Goal: Information Seeking & Learning: Learn about a topic

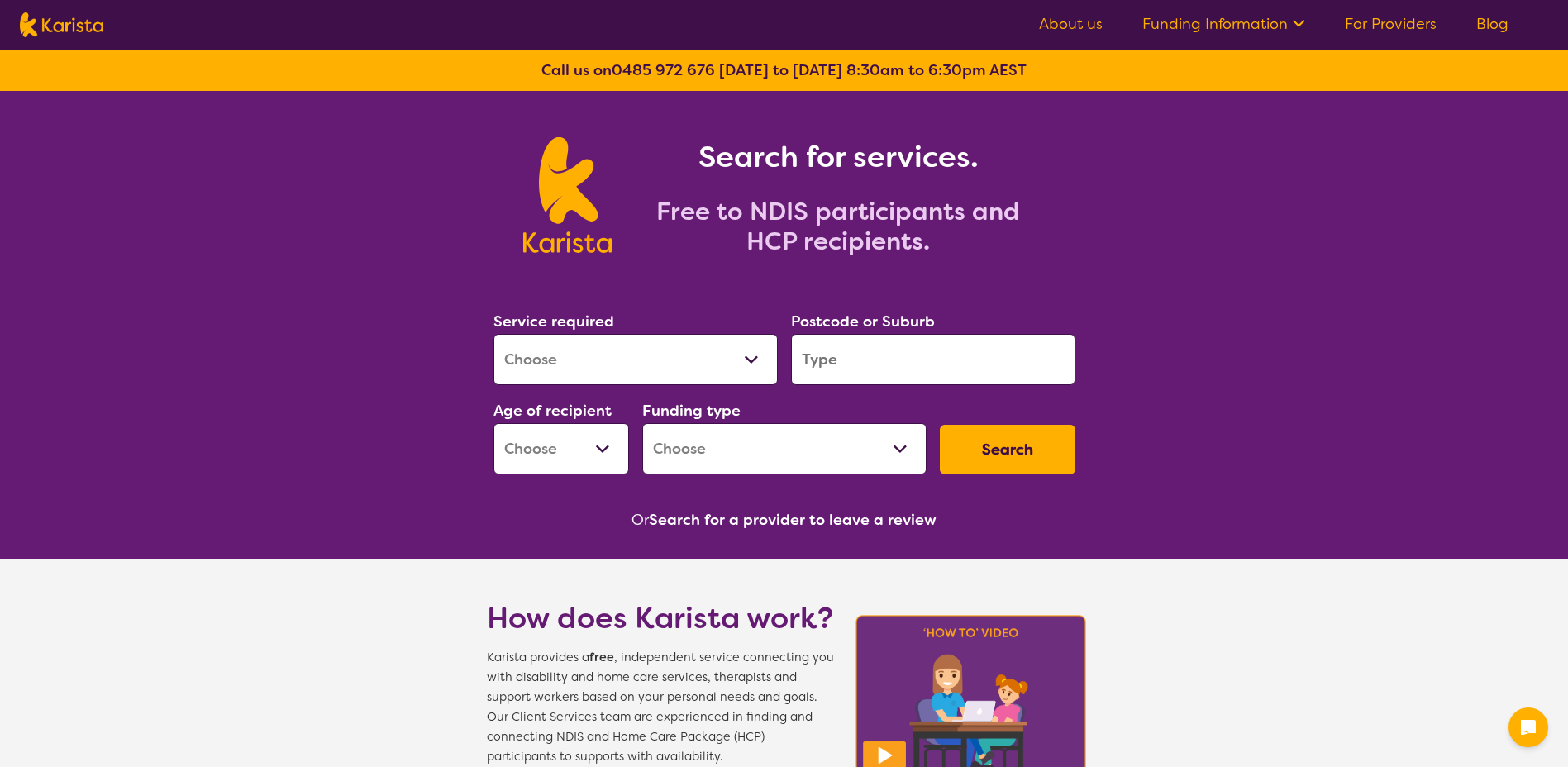
click at [844, 361] on input "search" at bounding box center [933, 359] width 285 height 51
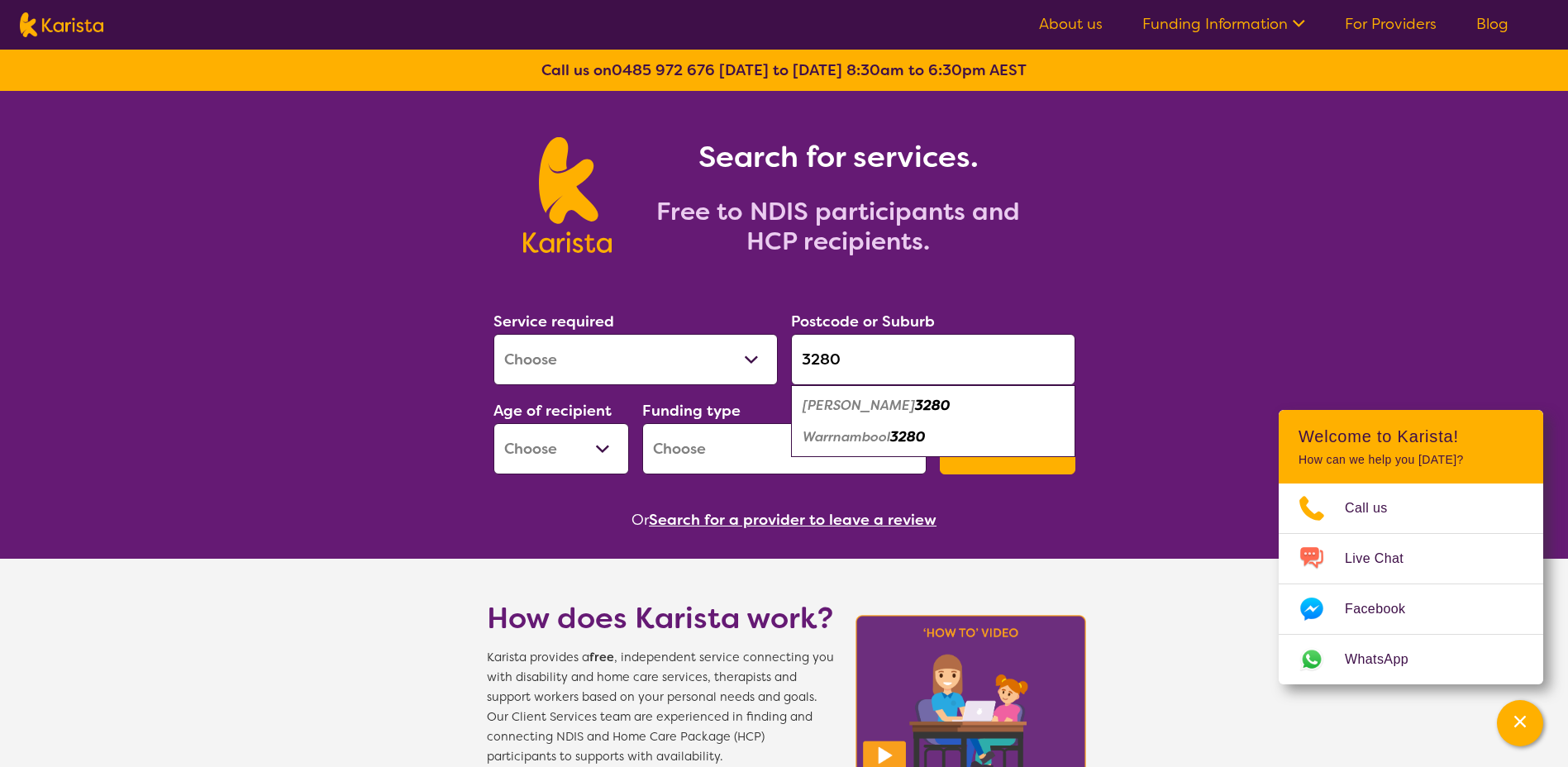
type input "3280"
click at [731, 363] on select "Allied Health Assistant Assessment ([MEDICAL_DATA] or [MEDICAL_DATA]) Behaviour…" at bounding box center [635, 359] width 285 height 51
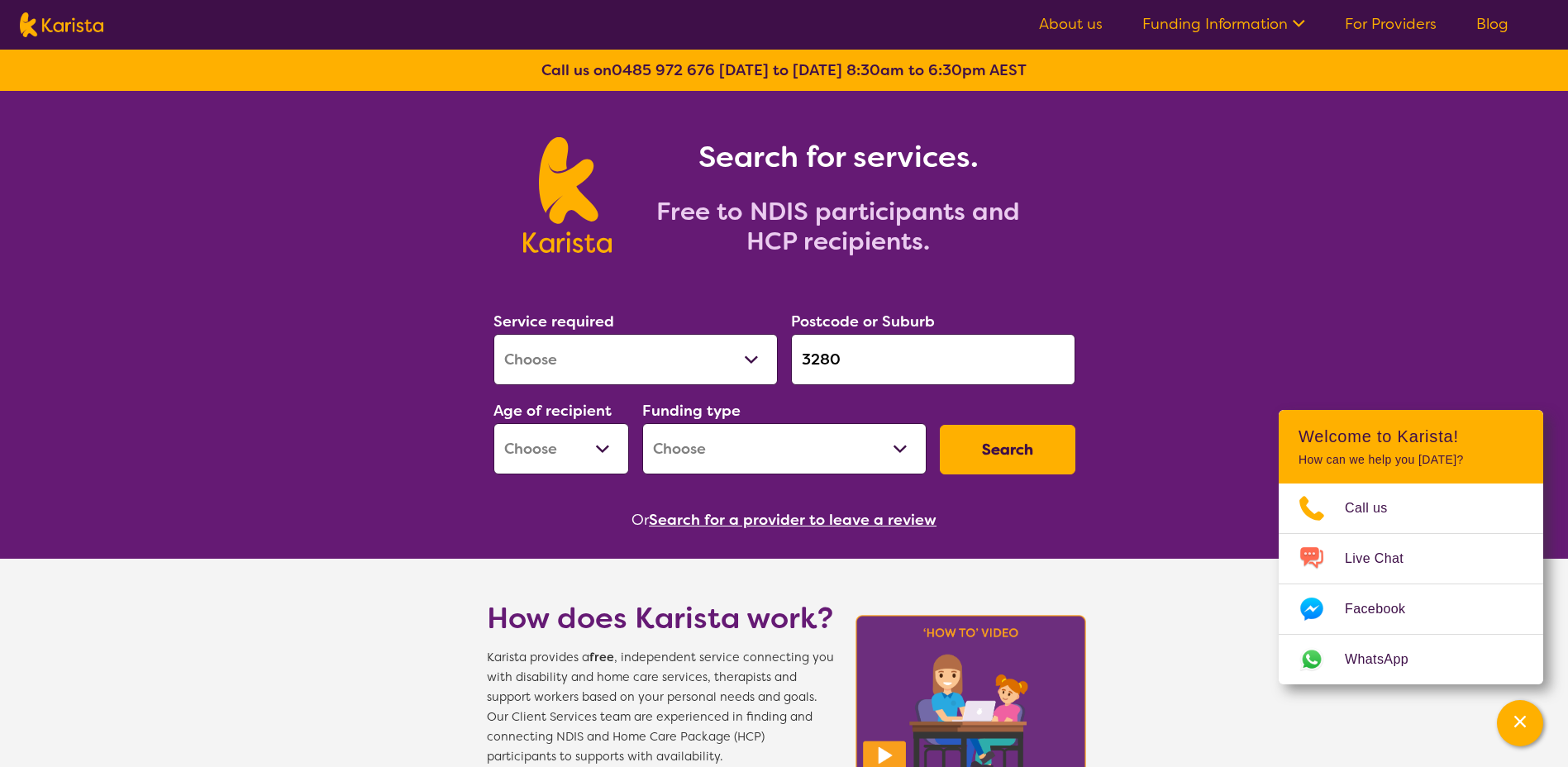
click at [560, 444] on select "Early Childhood - 0 to 9 Child - 10 to 11 Adolescent - 12 to 17 Adult - 18 to 6…" at bounding box center [561, 449] width 136 height 51
select select "EC"
click at [493, 424] on select "Early Childhood - 0 to 9 Child - 10 to 11 Adolescent - 12 to 17 Adult - 18 to 6…" at bounding box center [561, 449] width 136 height 51
click at [713, 452] on select "Home Care Package (HCP) National Disability Insurance Scheme (NDIS) I don't know" at bounding box center [784, 449] width 285 height 51
select select "NDIS"
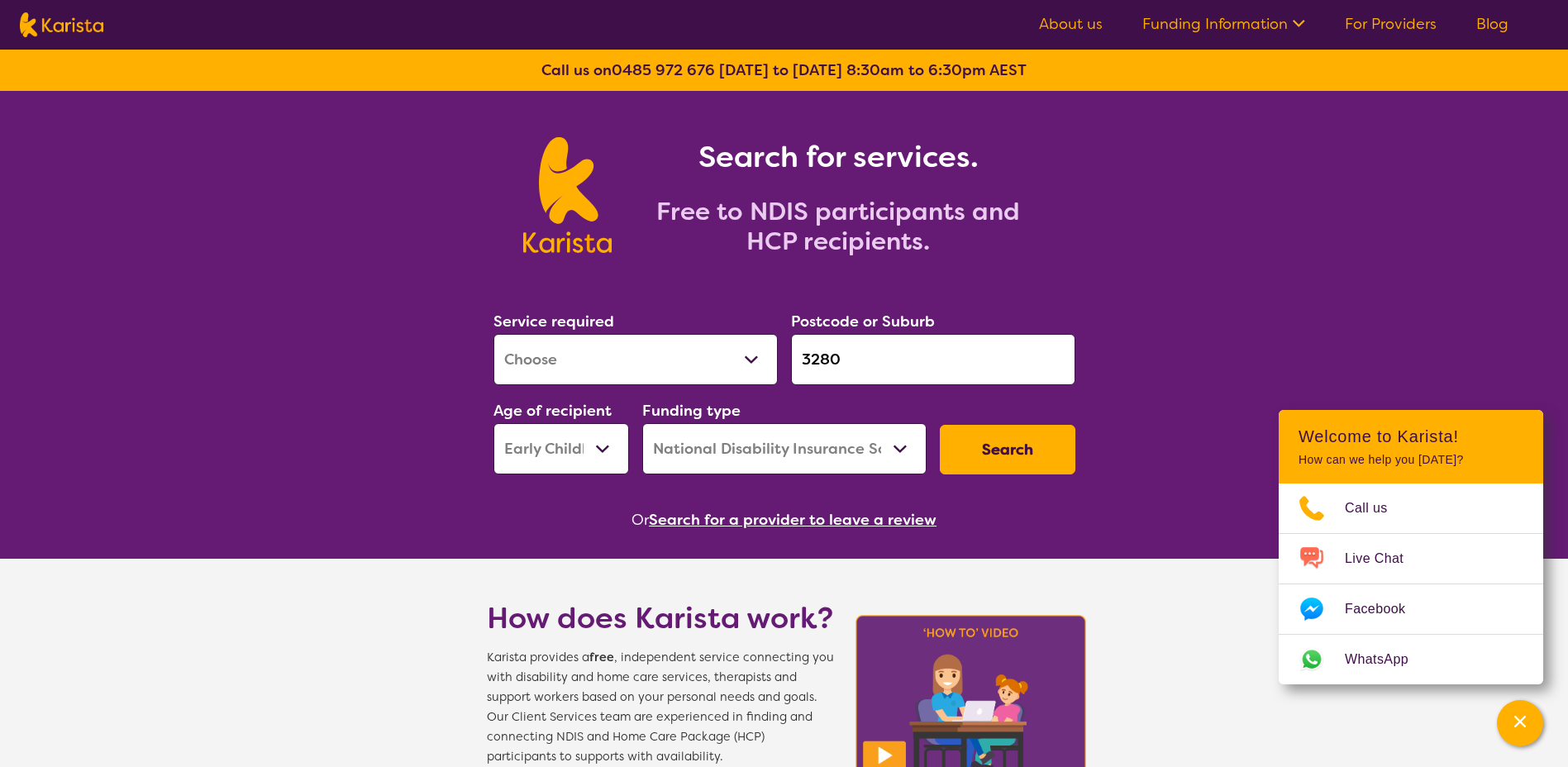
click at [642, 424] on select "Home Care Package (HCP) National Disability Insurance Scheme (NDIS) I don't know" at bounding box center [784, 449] width 285 height 51
click at [583, 366] on select "Allied Health Assistant Assessment ([MEDICAL_DATA] or [MEDICAL_DATA]) Behaviour…" at bounding box center [635, 359] width 285 height 51
click at [940, 464] on button "Search" at bounding box center [1008, 449] width 136 height 49
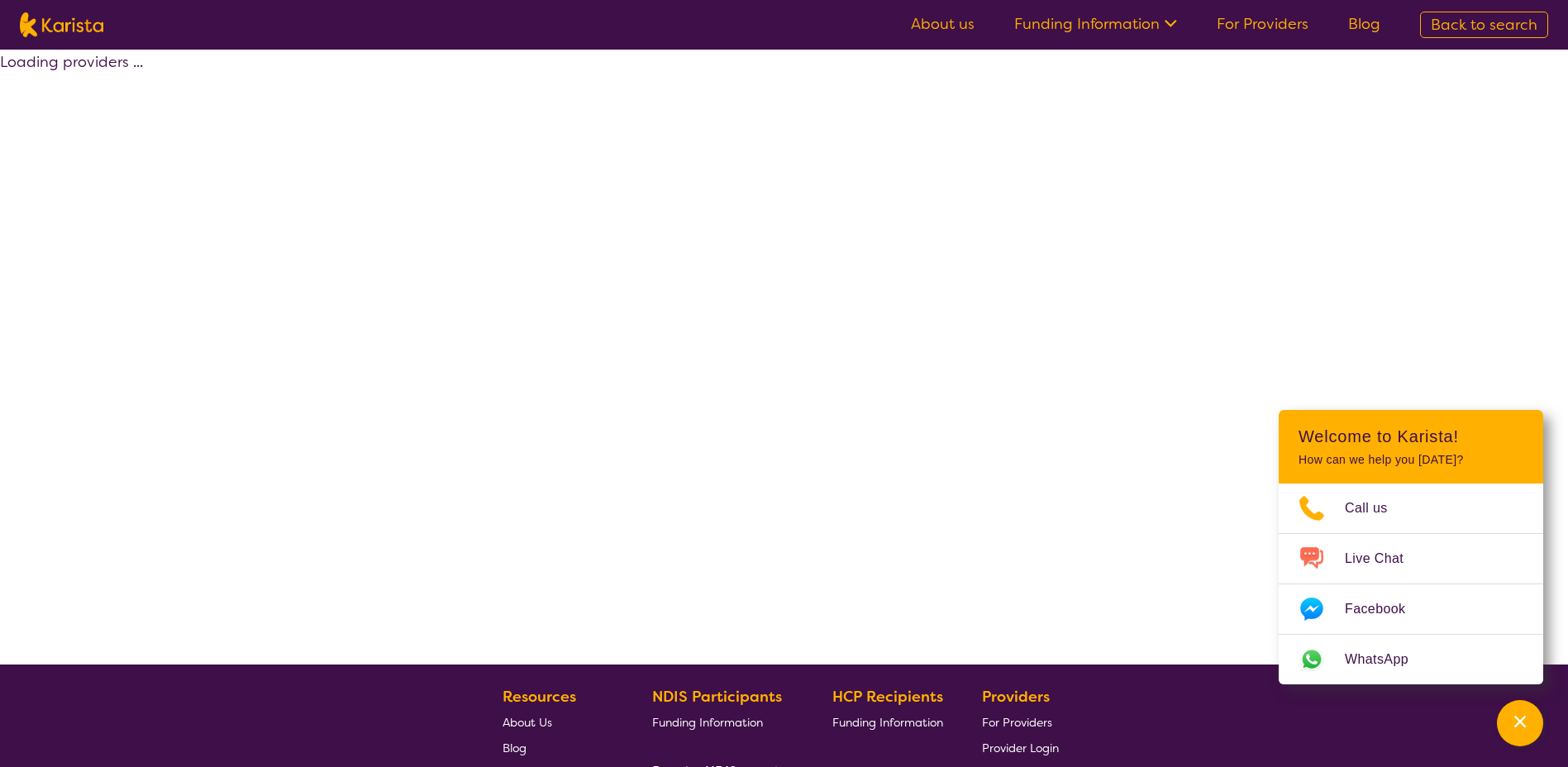
select select "by_score"
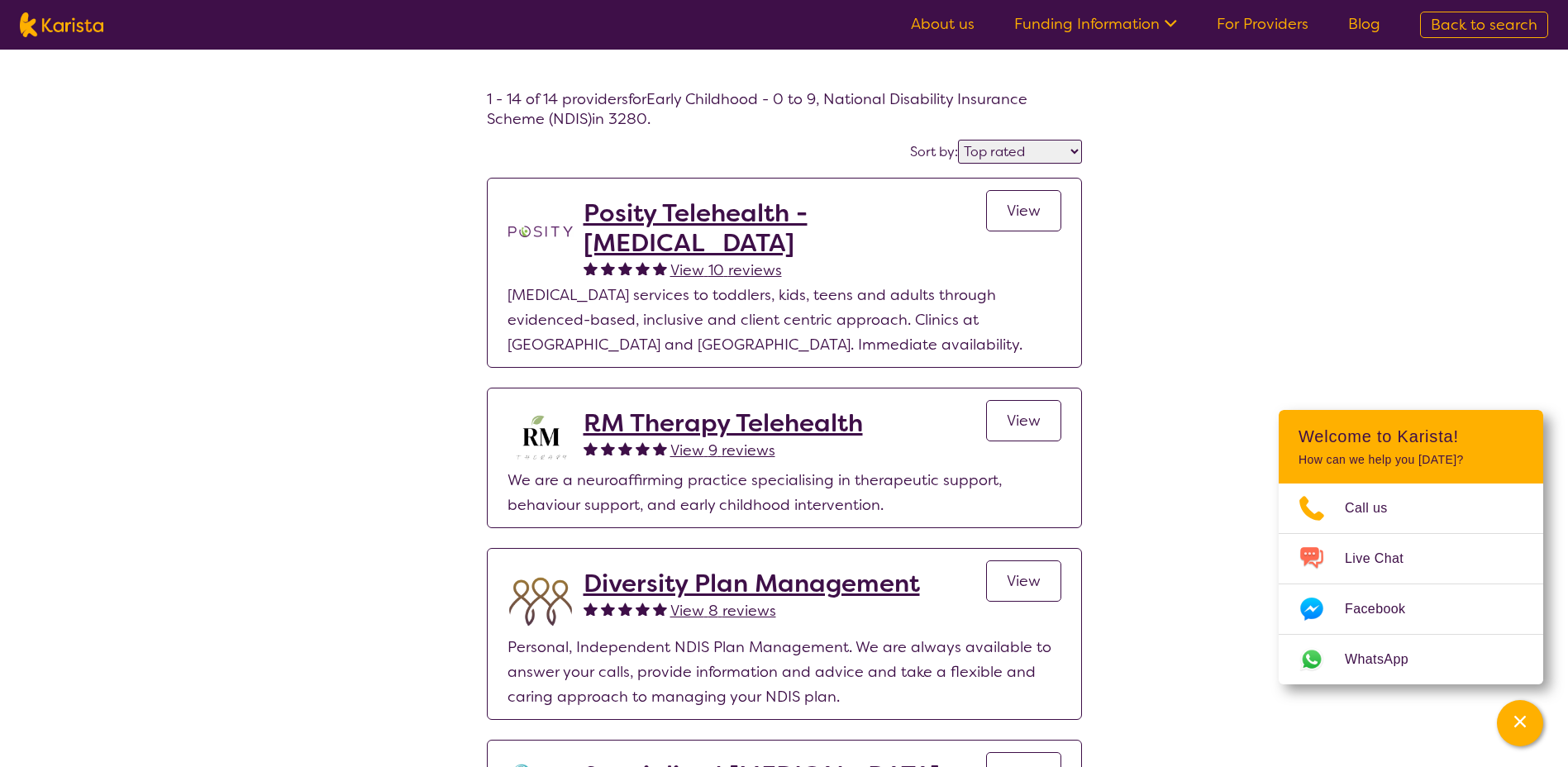
click at [1030, 212] on span "View" at bounding box center [1024, 210] width 33 height 20
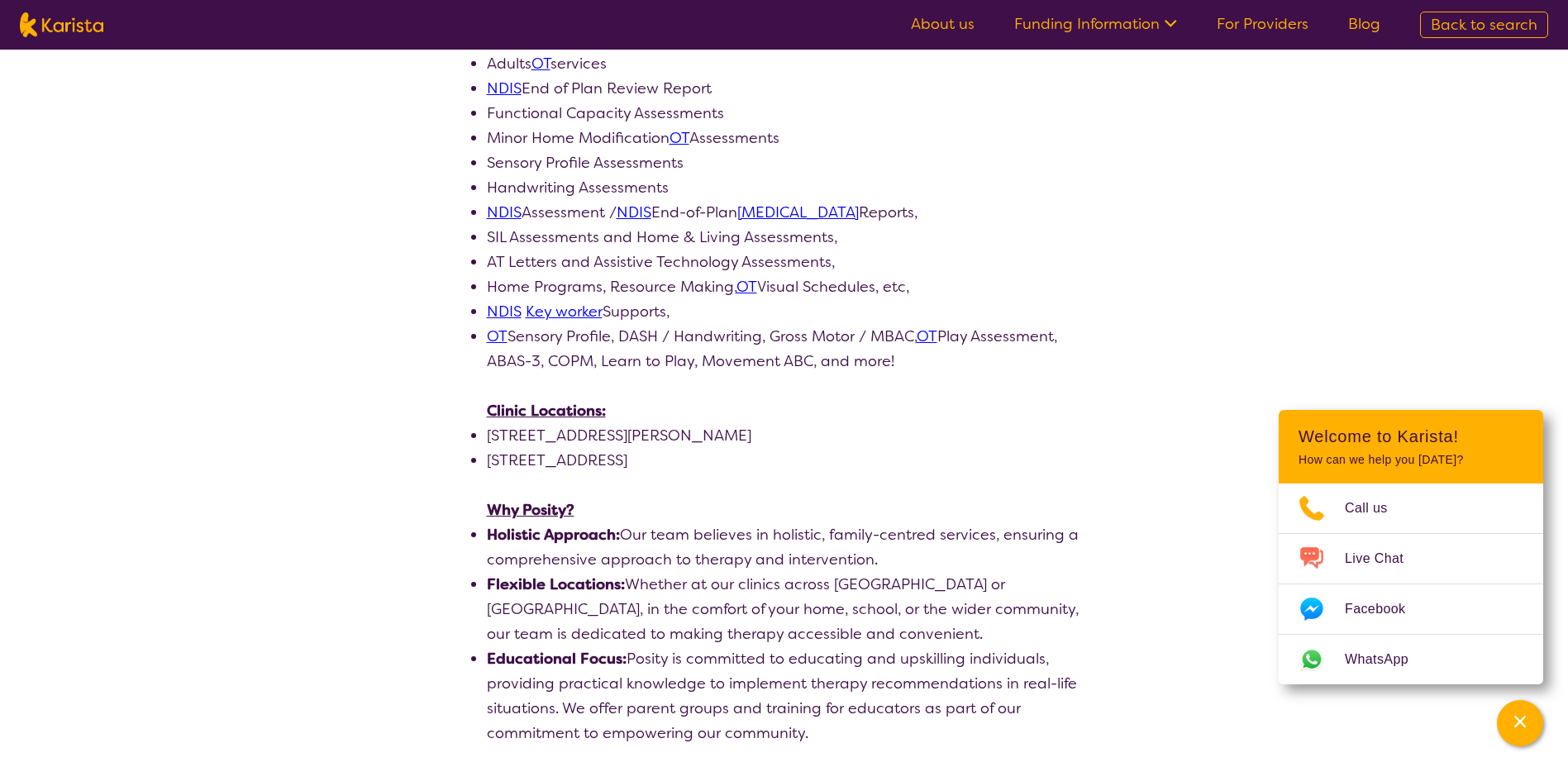
scroll to position [992, 0]
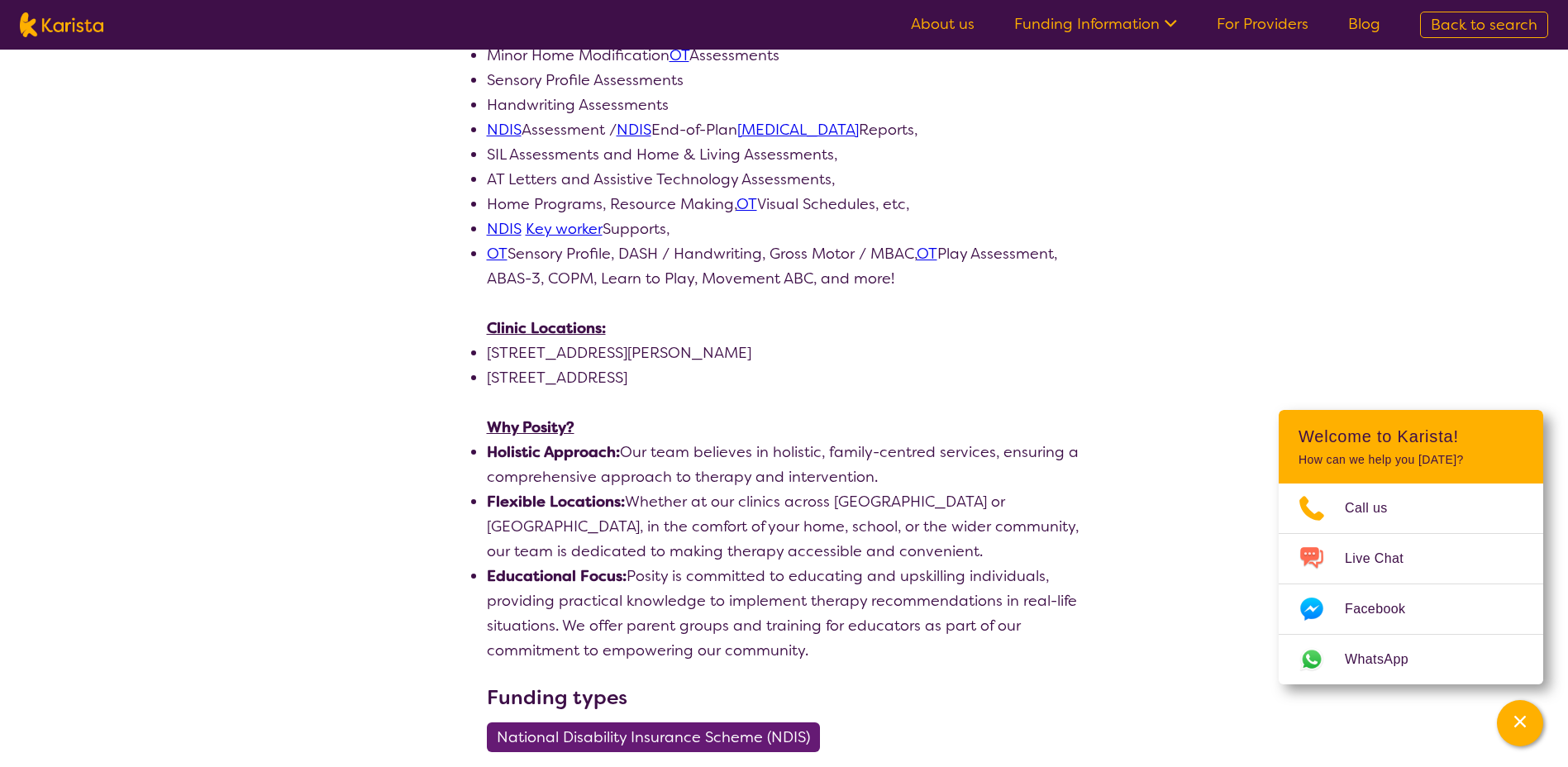
select select "by_score"
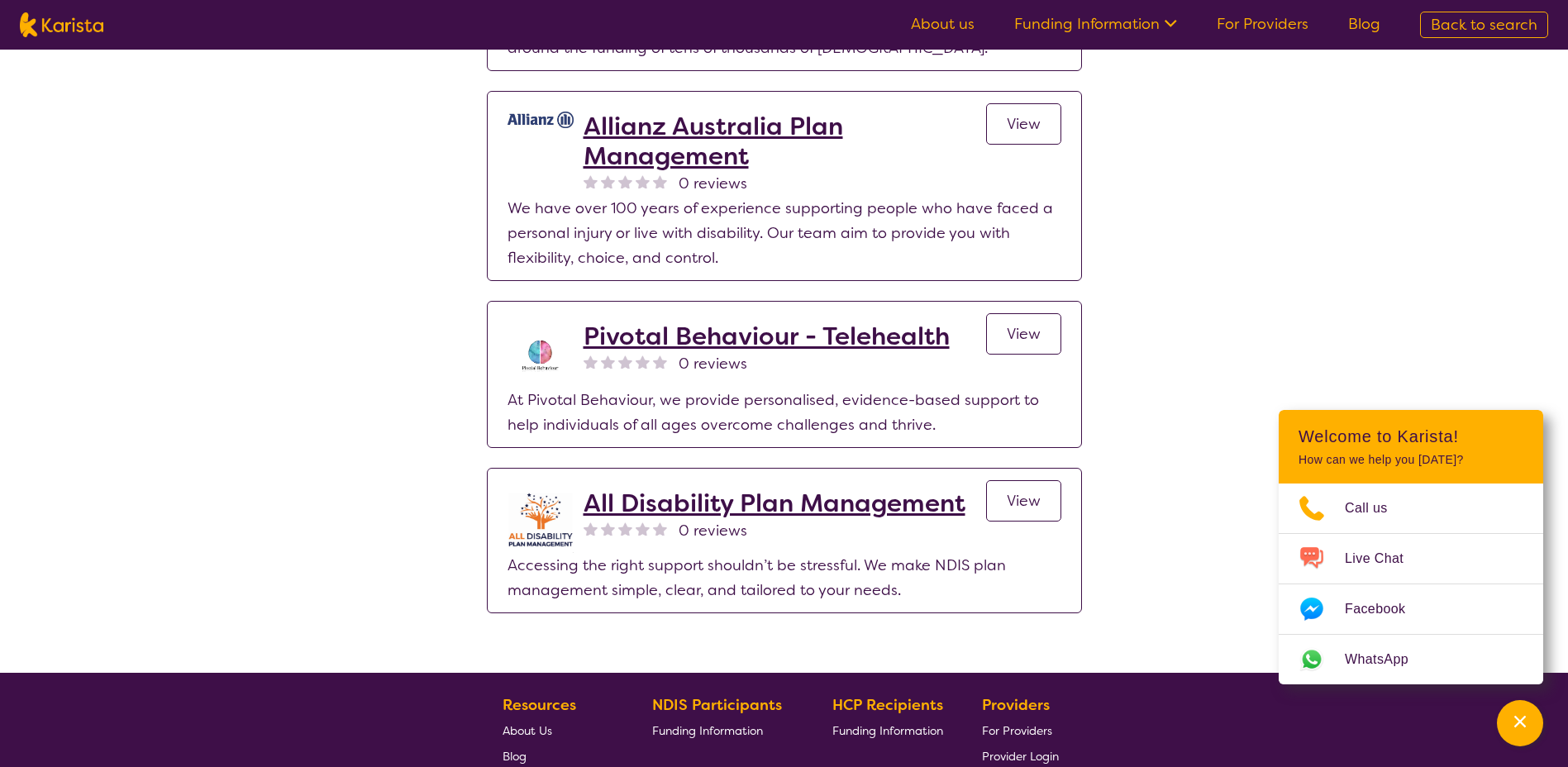
scroll to position [2149, 0]
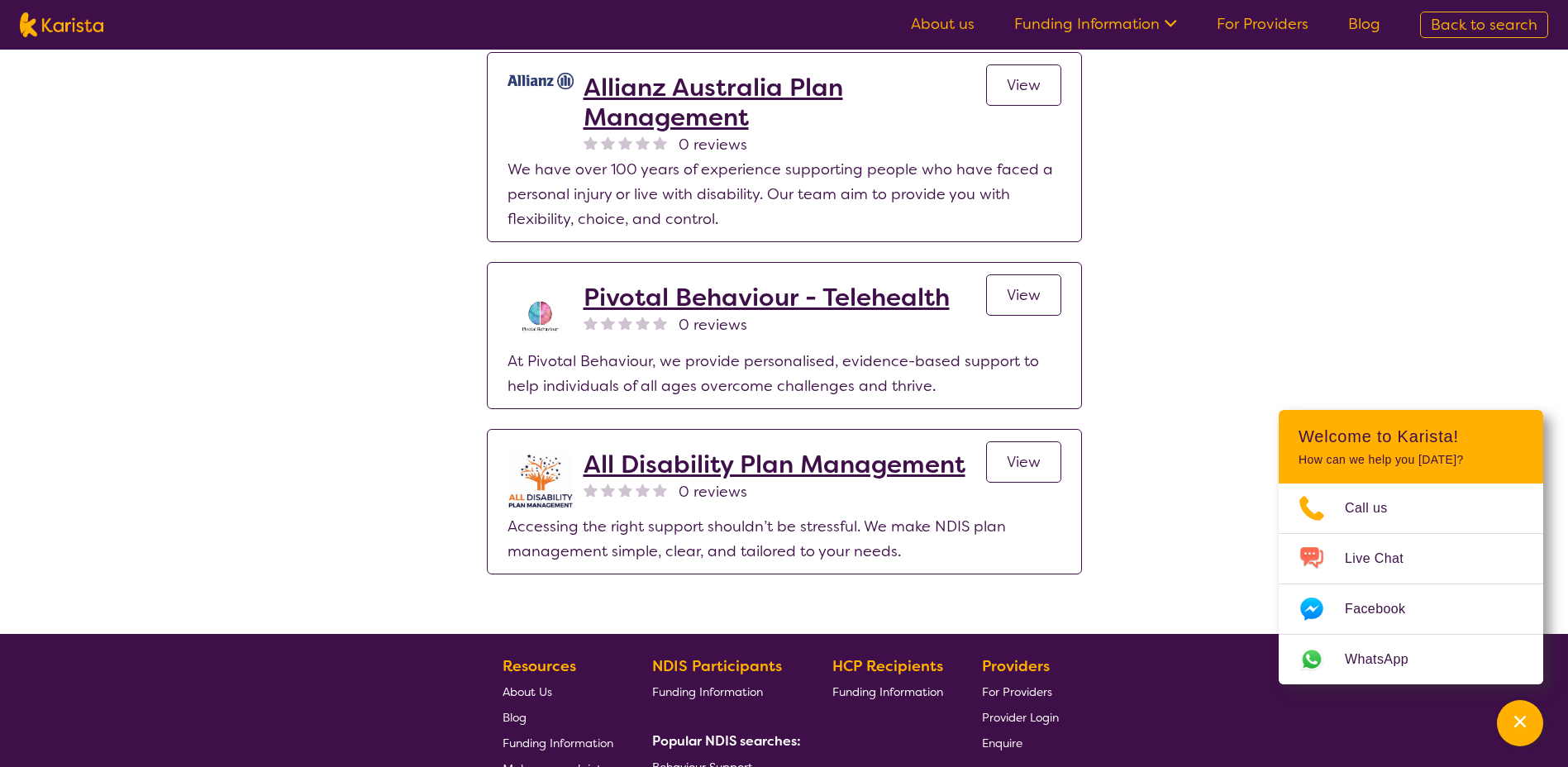
click at [753, 316] on div "0 reviews" at bounding box center [767, 325] width 366 height 25
click at [752, 304] on h2 "Pivotal Behaviour - Telehealth" at bounding box center [767, 298] width 366 height 30
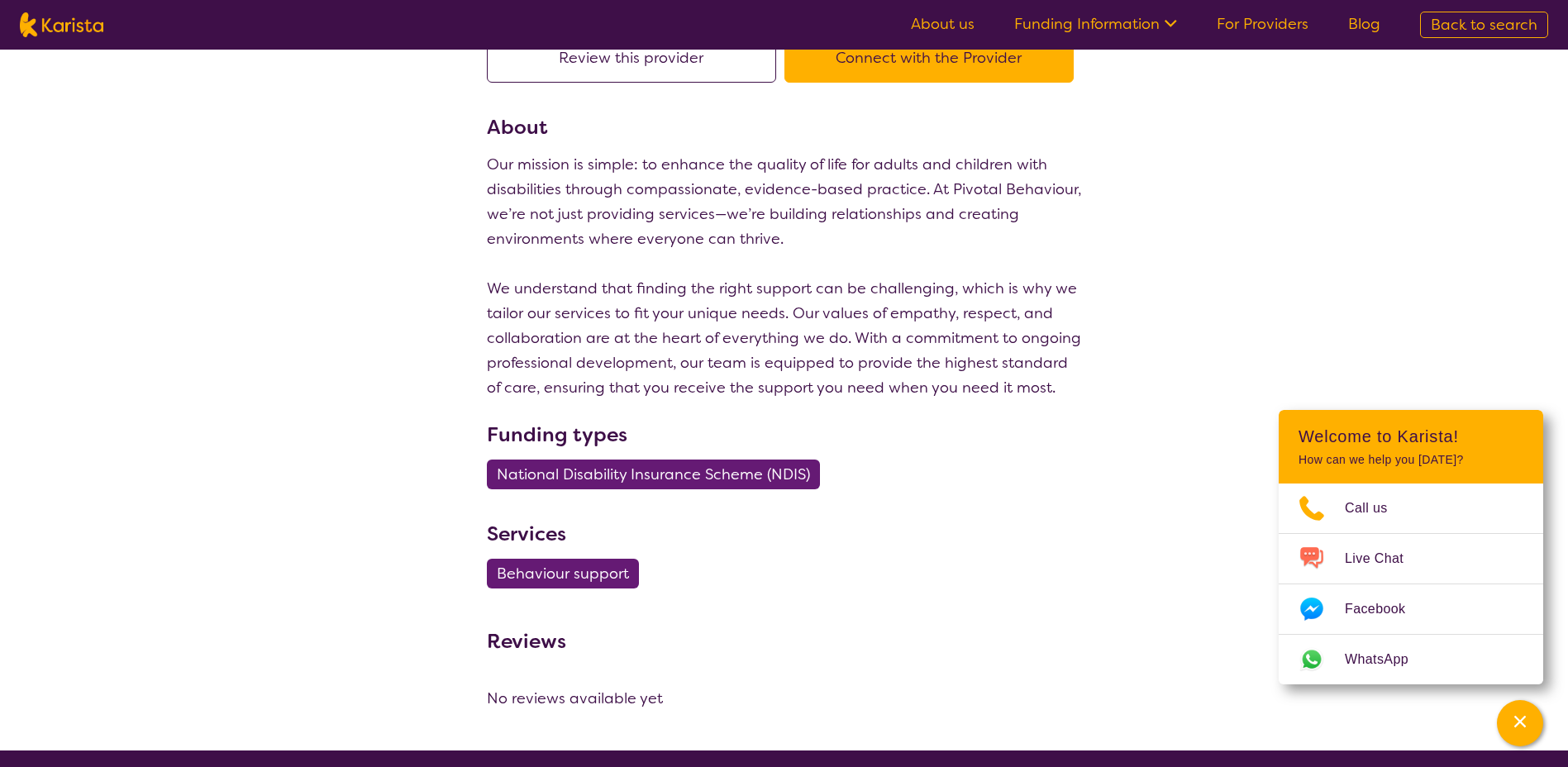
scroll to position [166, 0]
